Goal: Task Accomplishment & Management: Complete application form

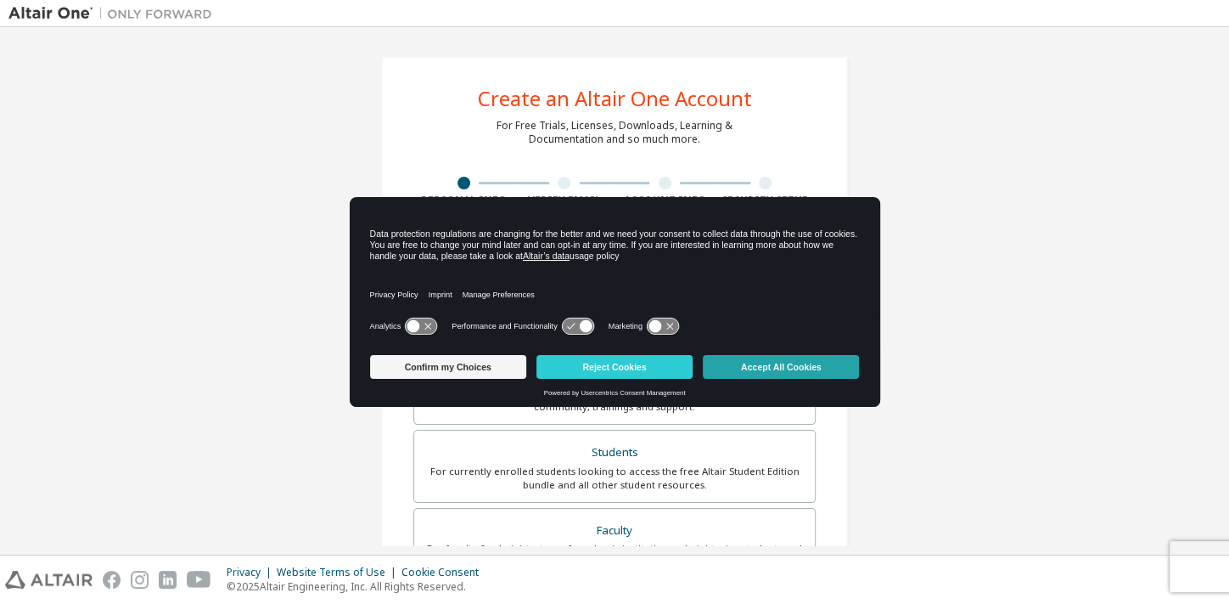
click at [806, 373] on button "Accept All Cookies" at bounding box center [781, 367] width 156 height 24
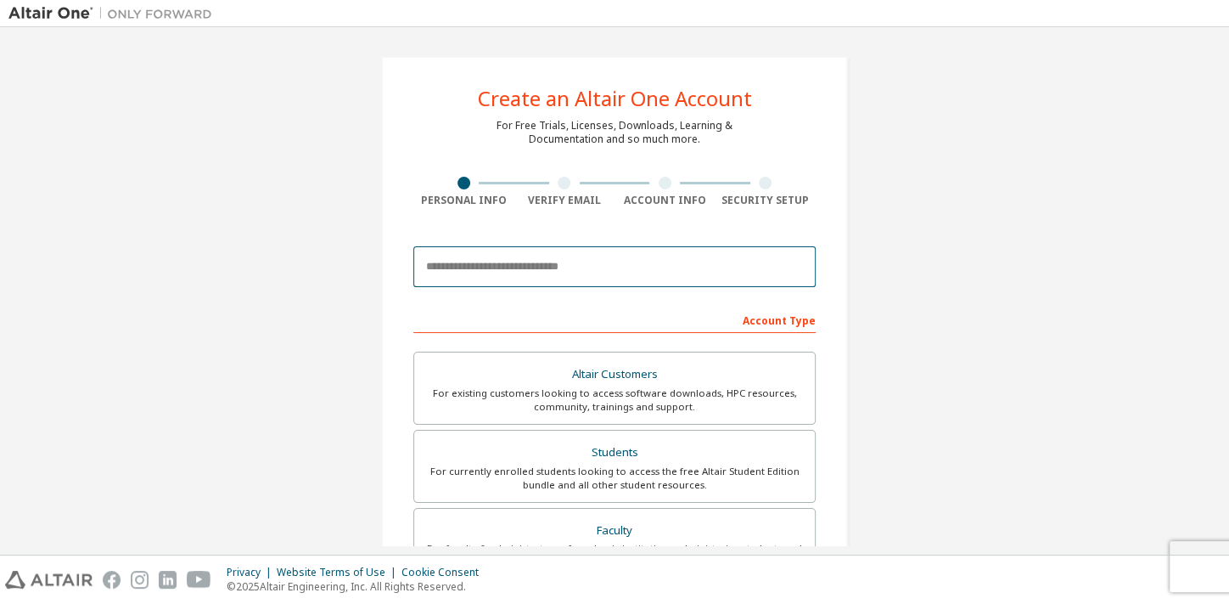
click at [533, 266] on input "email" at bounding box center [614, 266] width 402 height 41
type input "**********"
type input "****"
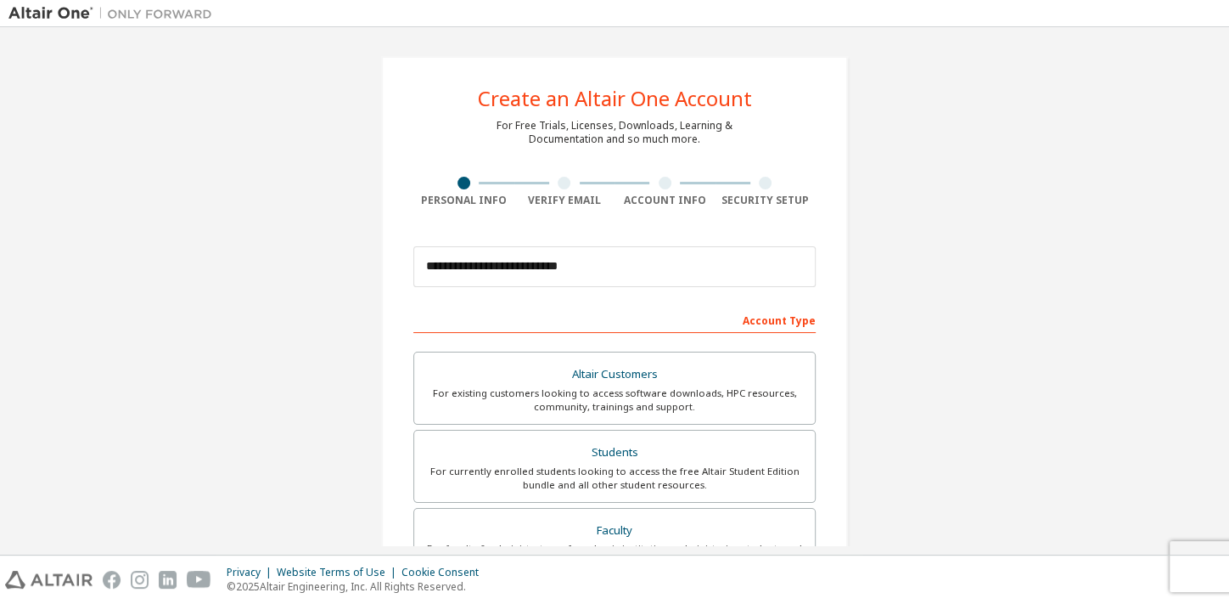
type input "**********"
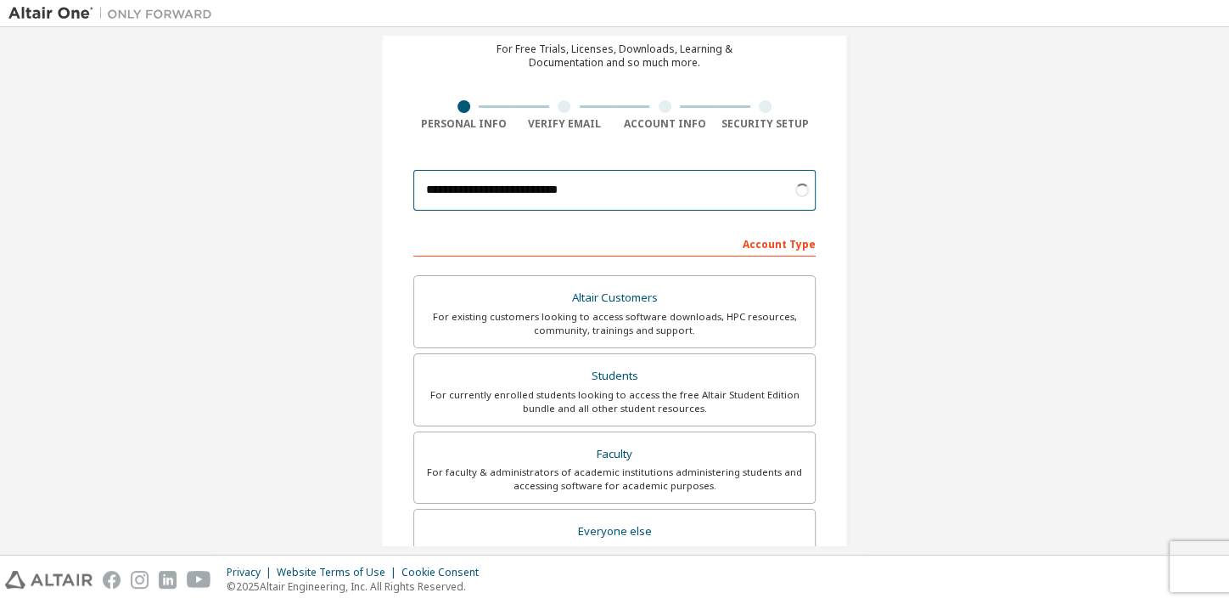
scroll to position [231, 0]
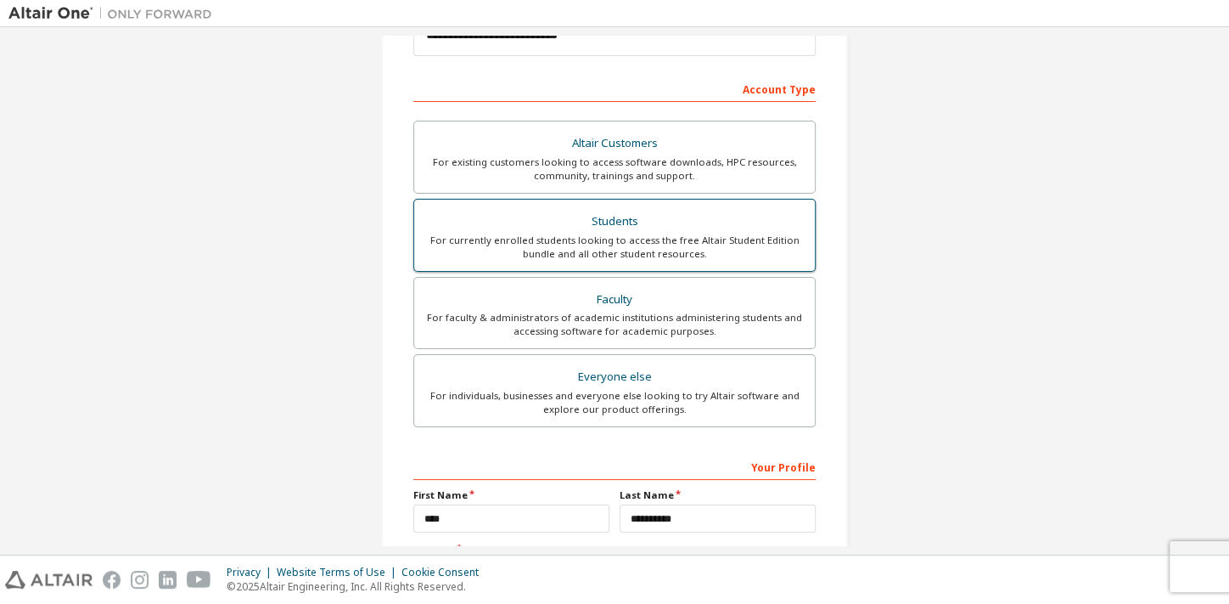
click at [725, 247] on div "For currently enrolled students looking to access the free Altair Student Editi…" at bounding box center [614, 246] width 380 height 27
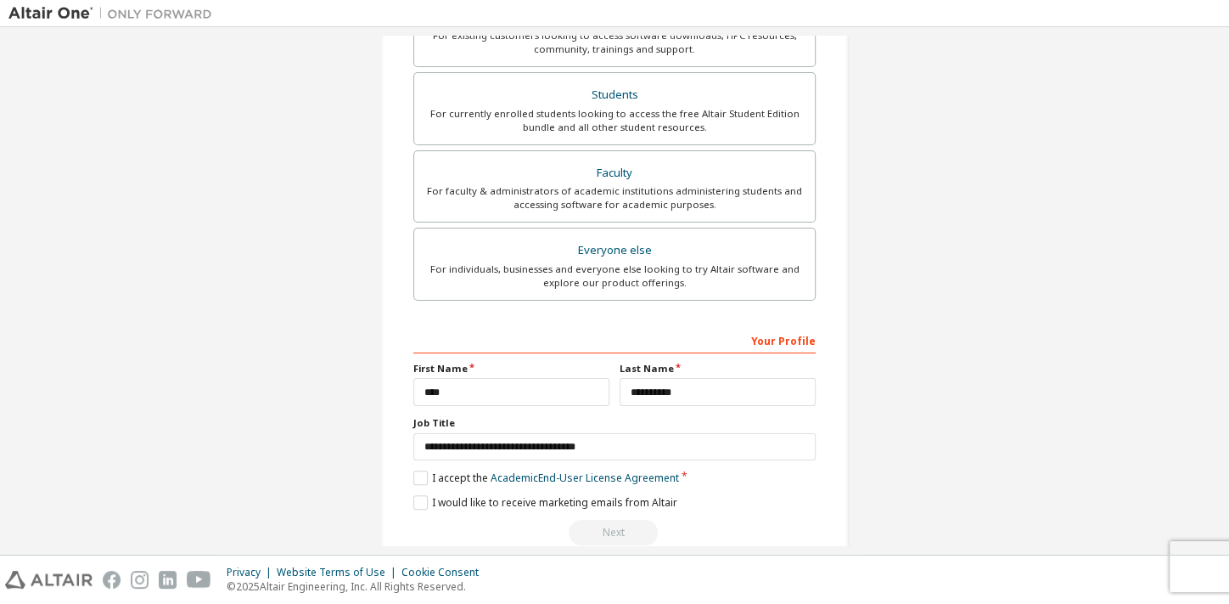
scroll to position [385, 0]
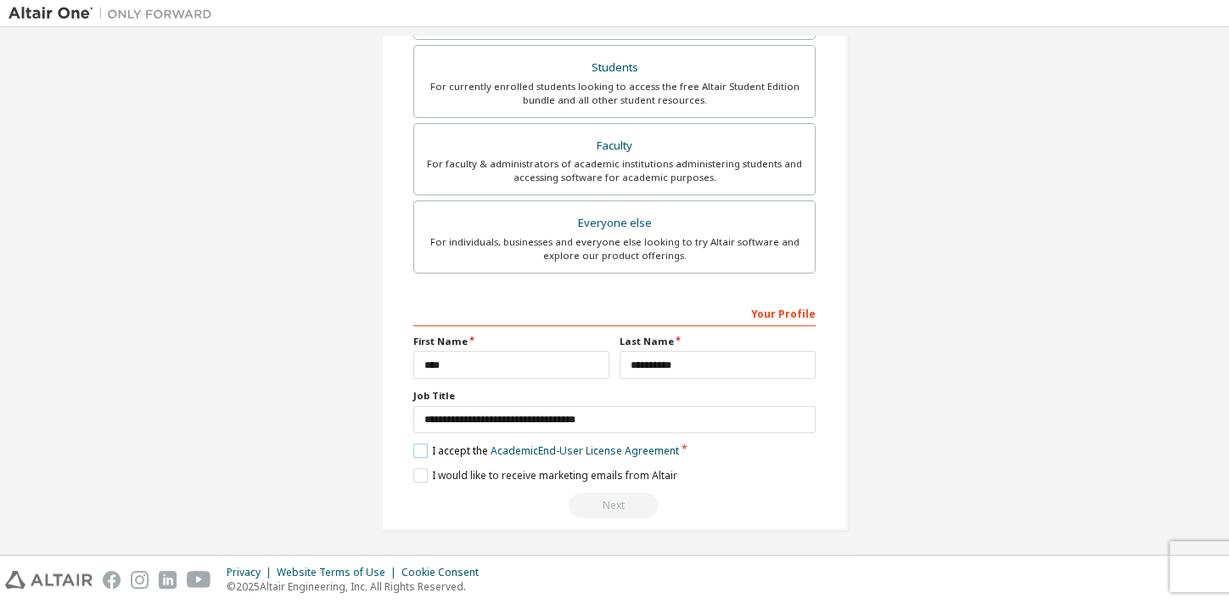
click at [413, 446] on label "I accept the Academic End-User License Agreement" at bounding box center [546, 450] width 266 height 14
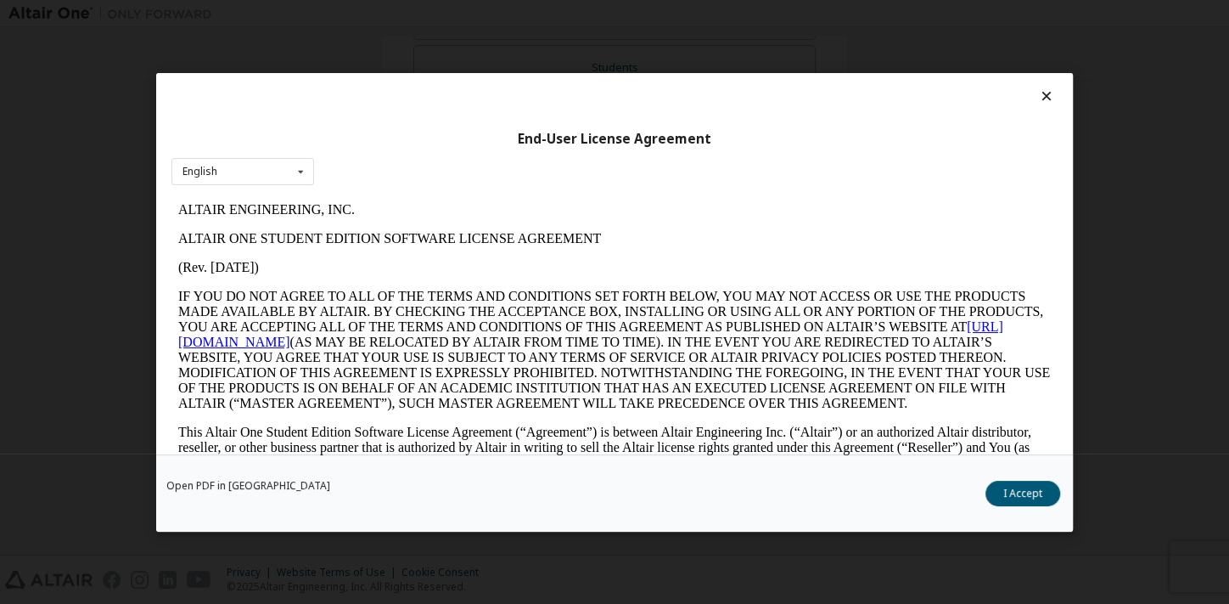
scroll to position [0, 0]
click at [1030, 488] on button "I Accept" at bounding box center [1022, 492] width 75 height 25
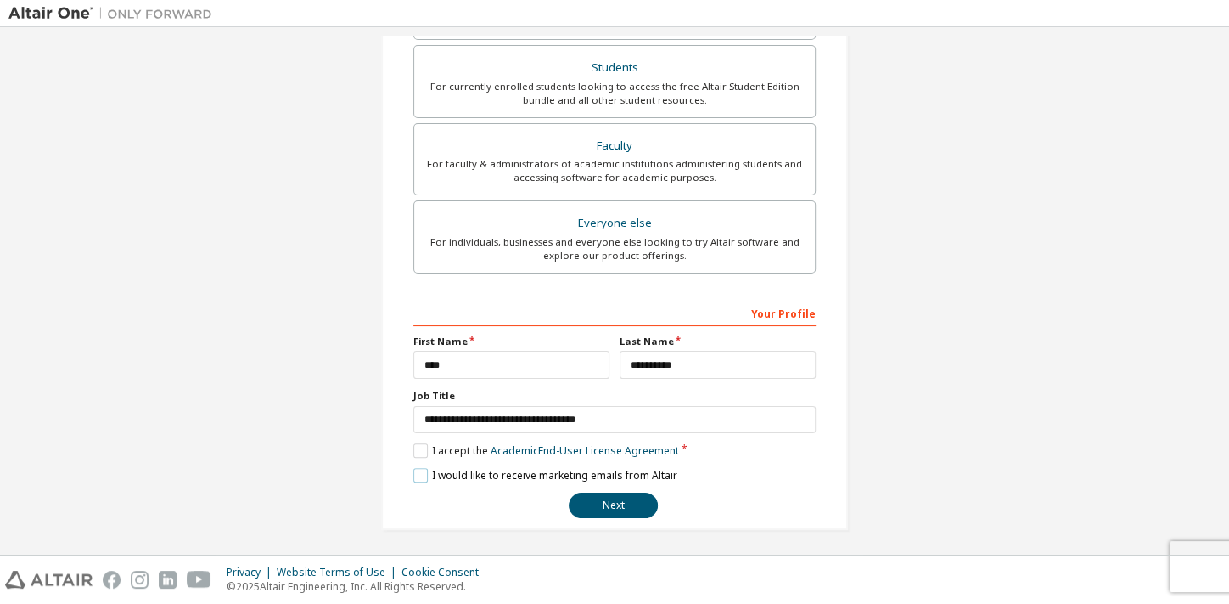
click at [433, 478] on label "I would like to receive marketing emails from Altair" at bounding box center [545, 475] width 264 height 14
click at [642, 474] on label "I would like to receive marketing emails from Altair" at bounding box center [545, 475] width 264 height 14
click at [620, 504] on button "Next" at bounding box center [613, 504] width 89 height 25
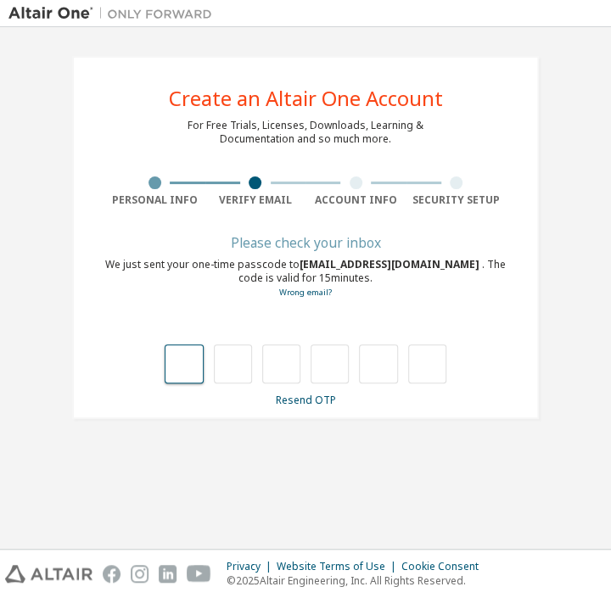
type input "*"
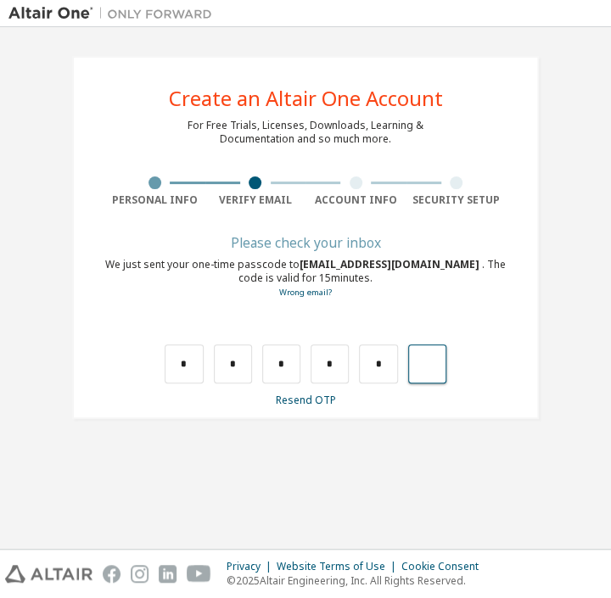
type input "*"
